Goal: Information Seeking & Learning: Learn about a topic

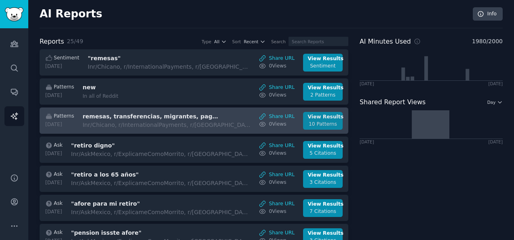
click at [311, 118] on div "View Results" at bounding box center [323, 116] width 30 height 7
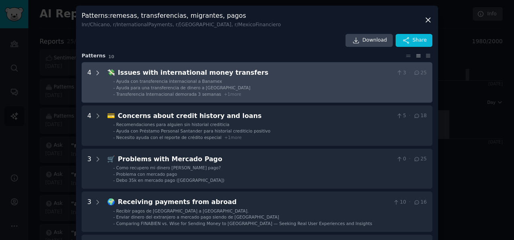
click at [97, 74] on icon at bounding box center [98, 73] width 2 height 4
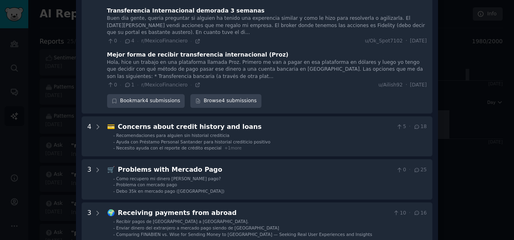
scroll to position [162, 0]
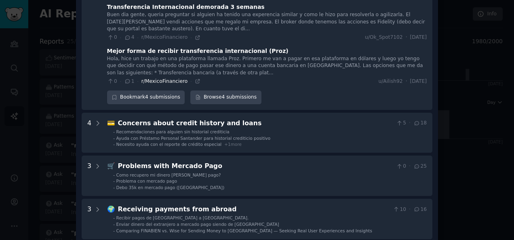
click at [165, 78] on span "r/MexicoFinanciero" at bounding box center [164, 81] width 46 height 6
click at [188, 47] on div "Mejor forma de recibir transferencia internacional (Proz)" at bounding box center [197, 51] width 181 height 8
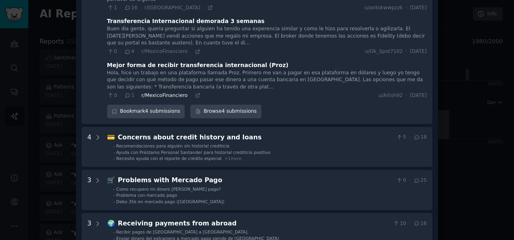
scroll to position [147, 0]
click at [126, 76] on div "Hola, hice un trabajo en una plataforma llamada Proz. Primero me van a pagar en…" at bounding box center [266, 80] width 319 height 21
click at [121, 61] on div "Mejor forma de recibir transferencia internacional (Proz)" at bounding box center [197, 65] width 181 height 8
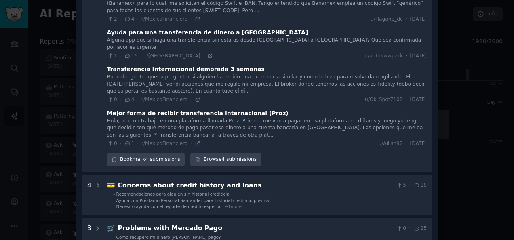
scroll to position [99, 0]
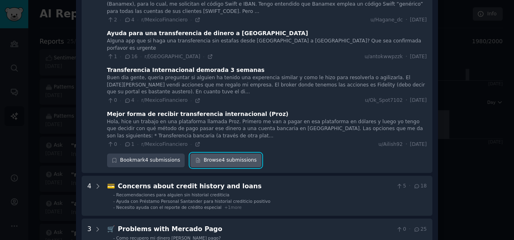
click at [219, 153] on link "Browse 4 submissions" at bounding box center [225, 160] width 71 height 14
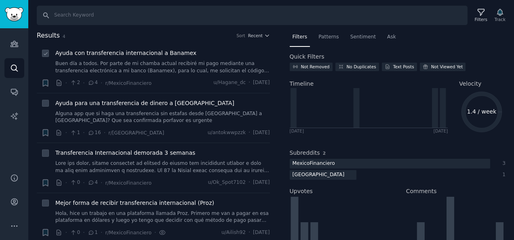
scroll to position [30, 0]
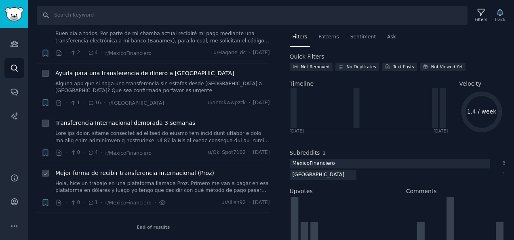
click at [160, 172] on span "Mejor forma de recibir transferencia internacional (Proz)" at bounding box center [134, 173] width 159 height 8
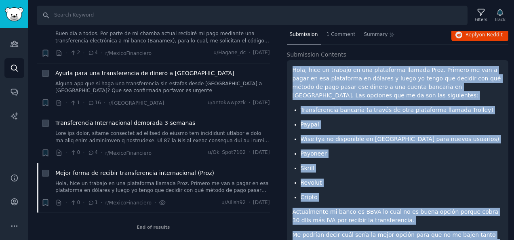
scroll to position [73, 0]
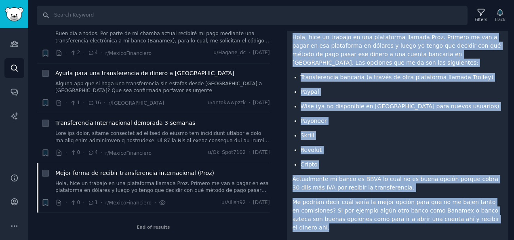
drag, startPoint x: 292, startPoint y: 84, endPoint x: 486, endPoint y: 208, distance: 230.1
click at [486, 208] on div "Hola, hice un trabajo en una plataforma llamada Proz. Primero me van a pagar en…" at bounding box center [397, 132] width 210 height 199
copy div "Hola, hice un trabajo en una plataforma llamada Proz. Primero me van a pagar en…"
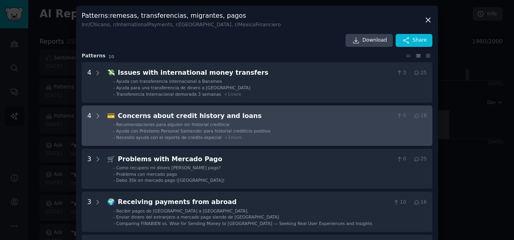
click at [156, 114] on div "Concerns about credit history and loans" at bounding box center [255, 116] width 275 height 10
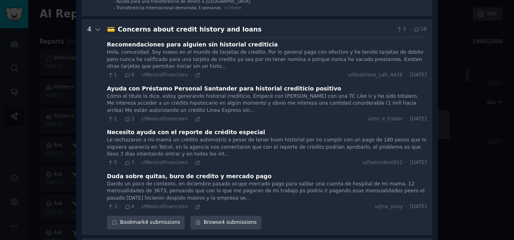
scroll to position [105, 0]
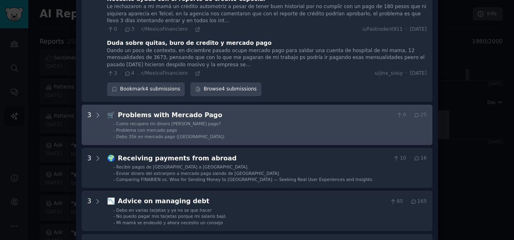
click at [133, 115] on div "Problems with Mercado Pago" at bounding box center [255, 115] width 275 height 10
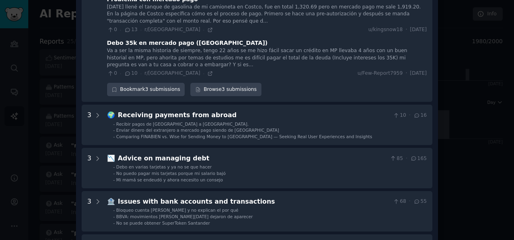
scroll to position [378, 0]
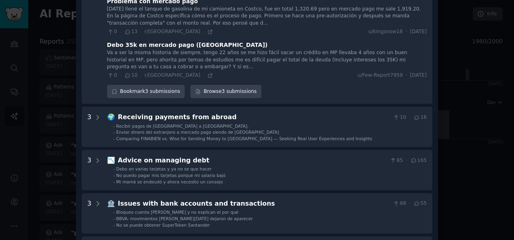
click at [184, 127] on span "Recibir pagos de estados unidos a México." at bounding box center [182, 126] width 132 height 5
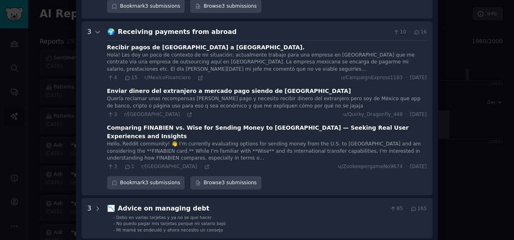
scroll to position [463, 0]
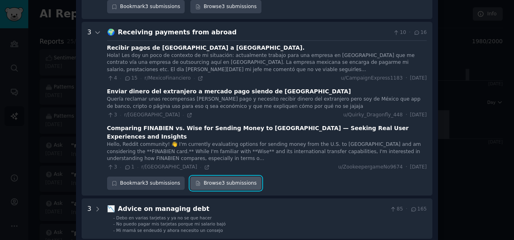
click at [201, 176] on link "Browse 3 submissions" at bounding box center [225, 183] width 71 height 14
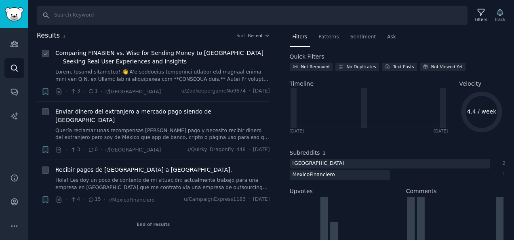
click at [132, 55] on span "Comparing FINABIEN vs. Wise for Sending Money to Mexico — Seeking Real User Exp…" at bounding box center [162, 57] width 214 height 17
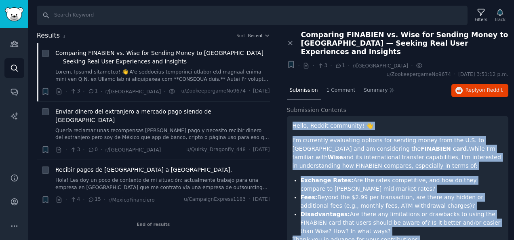
drag, startPoint x: 407, startPoint y: 140, endPoint x: 292, endPoint y: 111, distance: 119.2
click at [292, 122] on div "Hello, Reddit community! 👋 I'm currently evaluating options for sending money f…" at bounding box center [397, 233] width 210 height 222
copy div "Hello, Reddit community! 👋 I'm currently evaluating options for sending money f…"
click at [158, 127] on link "Quería reclamar unas recompensas de mercado pago y necesito recibir dinero del …" at bounding box center [162, 134] width 214 height 14
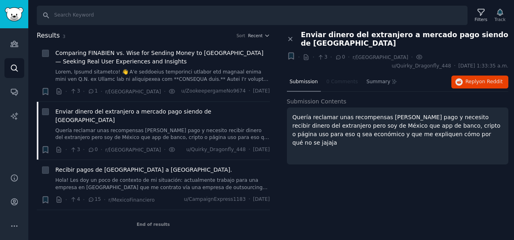
click at [327, 136] on div "Quería reclamar unas recompensas de mercado pago y necesito recibir dinero del …" at bounding box center [397, 136] width 210 height 46
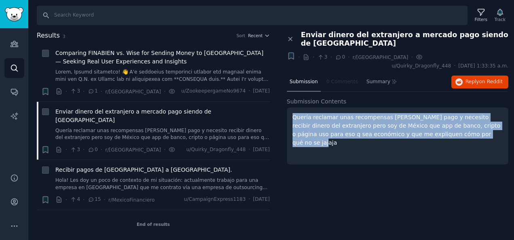
drag, startPoint x: 452, startPoint y: 128, endPoint x: 285, endPoint y: 108, distance: 168.7
click at [285, 108] on div "Close panel Enviar dinero del extranjero a mercado pago siendo de México + · · …" at bounding box center [397, 102] width 233 height 142
copy p "Quería reclamar unas recompensas de mercado pago y necesito recibir dinero del …"
click at [147, 166] on span "Recibir pagos de estados unidos a México." at bounding box center [143, 170] width 176 height 8
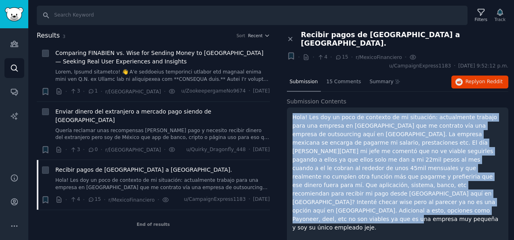
drag, startPoint x: 389, startPoint y: 193, endPoint x: 292, endPoint y: 106, distance: 130.4
click at [292, 113] on p "Hola! Les doy un poco de contexto de mi situación: actualmente trabajo para una…" at bounding box center [397, 172] width 210 height 119
copy p "Hola! Les doy un poco de contexto de mi situación: actualmente trabajo para una…"
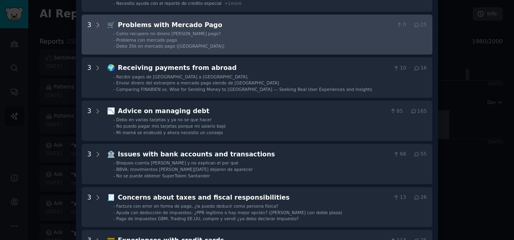
scroll to position [134, 0]
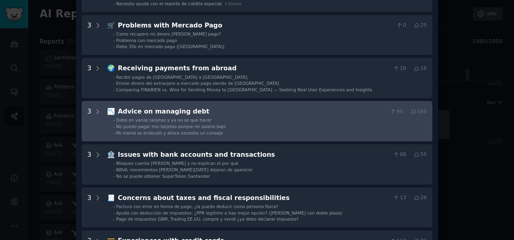
click at [147, 106] on debt "3 📉 Advice on managing debt 85 · 165 - Debo en varias tarjetas y ya no se que h…" at bounding box center [257, 121] width 350 height 40
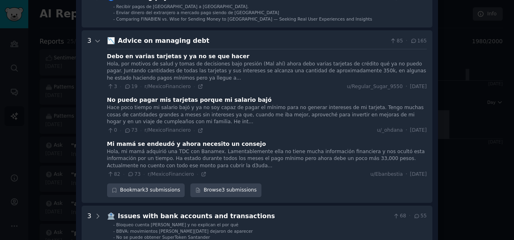
scroll to position [235, 0]
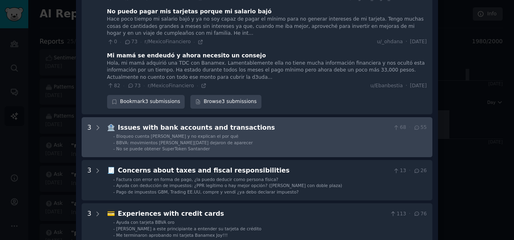
click at [192, 140] on span "BBVA: movimientos de hoy dejaron de aparecer" at bounding box center [184, 142] width 136 height 5
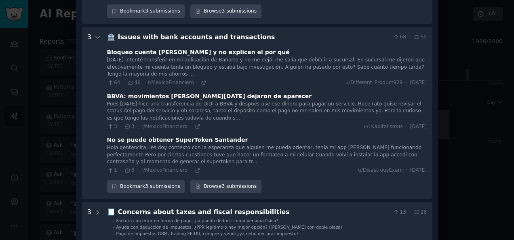
scroll to position [409, 0]
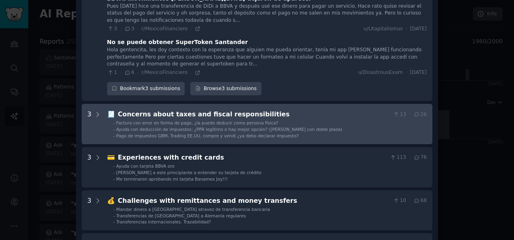
click at [166, 128] on span "Ayuda con deducción de impuestos: ¿PPR legítimo o hay mejor opción? (Caso Maest…" at bounding box center [229, 129] width 226 height 5
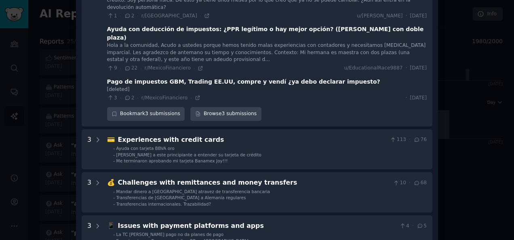
scroll to position [638, 0]
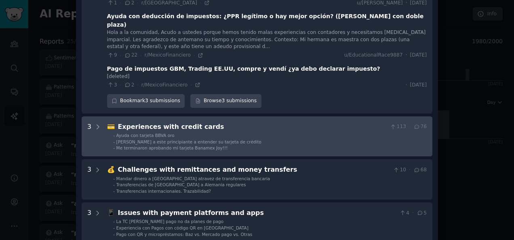
click at [172, 132] on li "- Ayuda con tarjeta BBVA oro" at bounding box center [269, 135] width 313 height 6
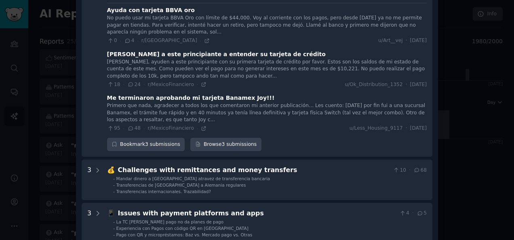
scroll to position [770, 0]
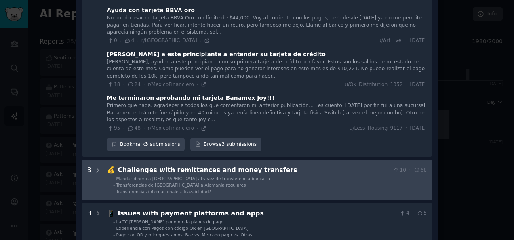
click at [159, 160] on transfers "3 💰 Challenges with remittances and money transfers 10 · 68 - Mandar dinero a M…" at bounding box center [257, 180] width 350 height 40
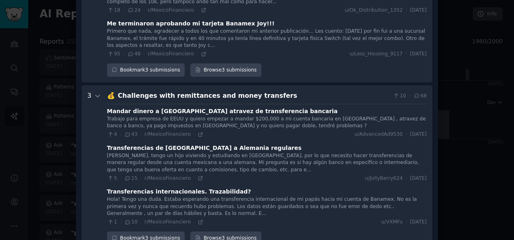
scroll to position [894, 0]
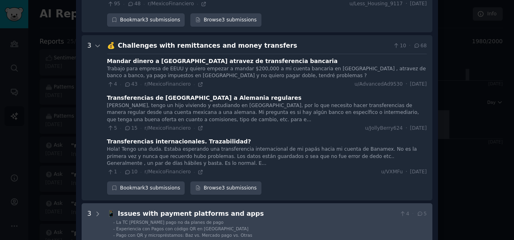
click at [132, 209] on div "Issues with payment platforms and apps" at bounding box center [257, 214] width 278 height 10
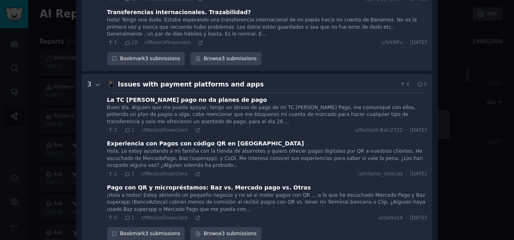
scroll to position [1026, 0]
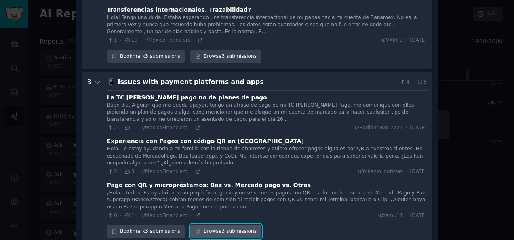
click at [222, 225] on link "Browse 3 submissions" at bounding box center [225, 232] width 71 height 14
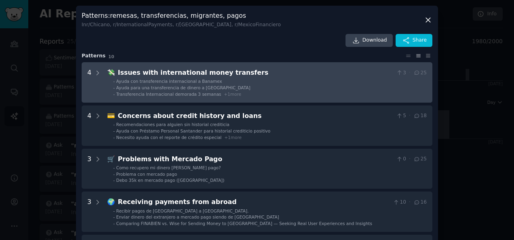
scroll to position [264, 0]
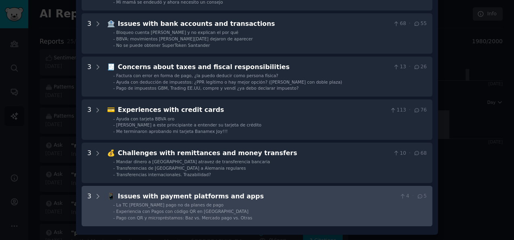
click at [163, 191] on div "Issues with payment platforms and apps" at bounding box center [257, 196] width 278 height 10
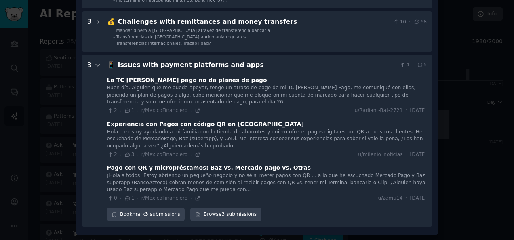
scroll to position [396, 0]
click at [207, 210] on link "Browse 3 submissions" at bounding box center [225, 214] width 71 height 14
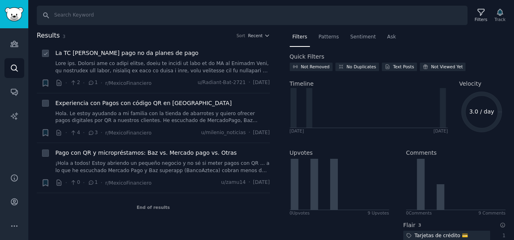
click at [197, 75] on div "La TC de mercado pago no da planes de pago · 2 · 1 · r/MexicoFinanciero u/Radia…" at bounding box center [162, 68] width 214 height 38
click at [203, 66] on link at bounding box center [162, 67] width 214 height 14
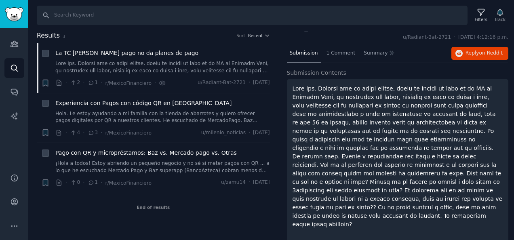
scroll to position [23, 0]
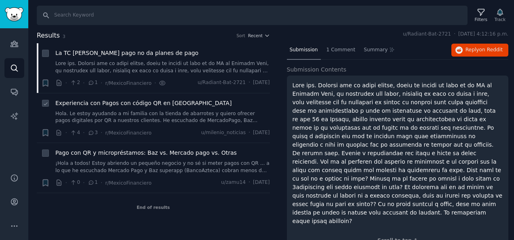
click at [180, 105] on div "Experiencia con Pagos con código QR en México" at bounding box center [162, 103] width 214 height 8
click at [163, 105] on span "Experiencia con Pagos con código QR en México" at bounding box center [143, 103] width 176 height 8
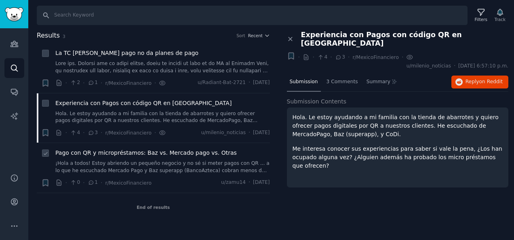
click at [166, 161] on link "¡Hola a todos! Estoy abriendo un pequeño negocio y no sé si meter pagos con QR …" at bounding box center [162, 167] width 214 height 14
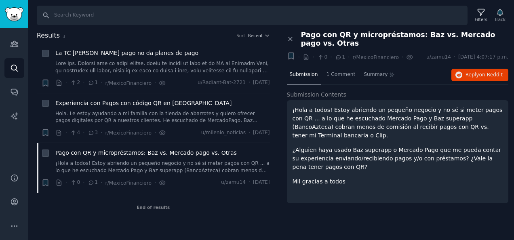
click at [309, 167] on div "¡Hola a todos! Estoy abriendo un pequeño negocio y no sé si meter pagos con QR …" at bounding box center [397, 146] width 210 height 80
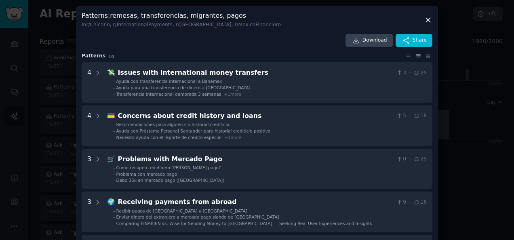
click at [428, 17] on icon at bounding box center [428, 20] width 8 height 8
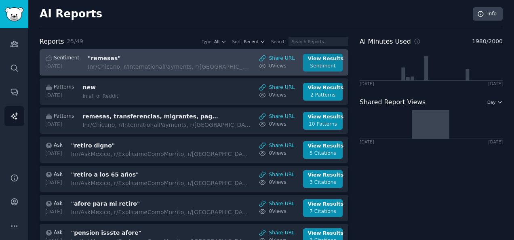
click at [332, 63] on div "Sentiment" at bounding box center [323, 66] width 30 height 7
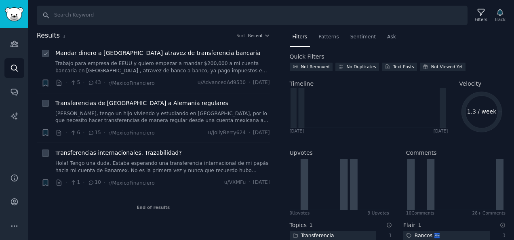
click at [137, 67] on link "Trabajo para empresa de EEUU y quiero empezar a mandar $200,000 a mi cuenta ban…" at bounding box center [162, 67] width 214 height 14
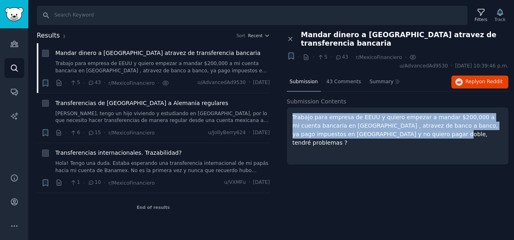
drag, startPoint x: 395, startPoint y: 124, endPoint x: 290, endPoint y: 106, distance: 106.1
click at [290, 107] on div "Trabajo para empresa de EEUU y quiero empezar a mandar $200,000 a mi cuenta ban…" at bounding box center [398, 135] width 222 height 57
copy p "Trabajo para empresa de EEUU y quiero empezar a mandar $200,000 a mi cuenta ban…"
click at [180, 120] on link "[PERSON_NAME], tengo un hijo viviendo y estudiando en [GEOGRAPHIC_DATA], por lo…" at bounding box center [162, 117] width 214 height 14
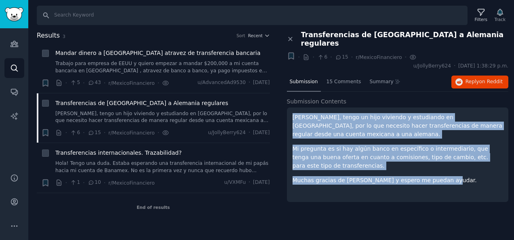
drag, startPoint x: 448, startPoint y: 166, endPoint x: 290, endPoint y: 104, distance: 169.8
click at [290, 107] on div "[PERSON_NAME], tengo un hijo viviendo y estudiando en [GEOGRAPHIC_DATA], por lo…" at bounding box center [398, 154] width 222 height 94
copy div "[PERSON_NAME], tengo un hijo viviendo y estudiando en [GEOGRAPHIC_DATA], por lo…"
click at [150, 149] on span "Transferencias internacionales. Trazabilidad?" at bounding box center [118, 153] width 126 height 8
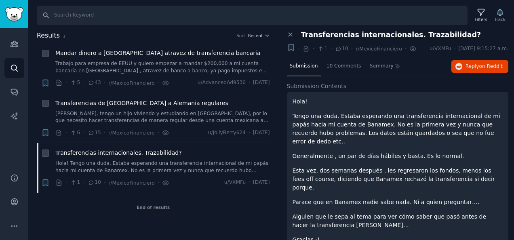
scroll to position [12, 0]
